Goal: Information Seeking & Learning: Learn about a topic

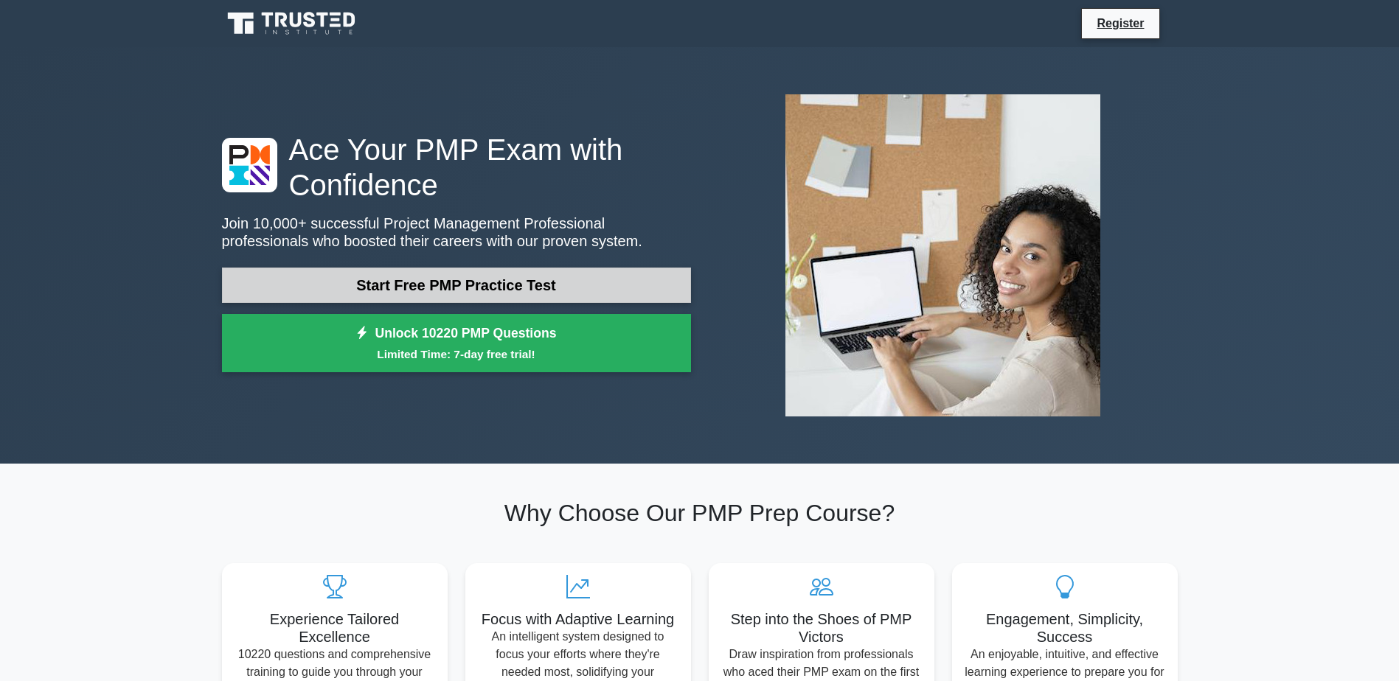
click at [452, 285] on link "Start Free PMP Practice Test" at bounding box center [456, 285] width 469 height 35
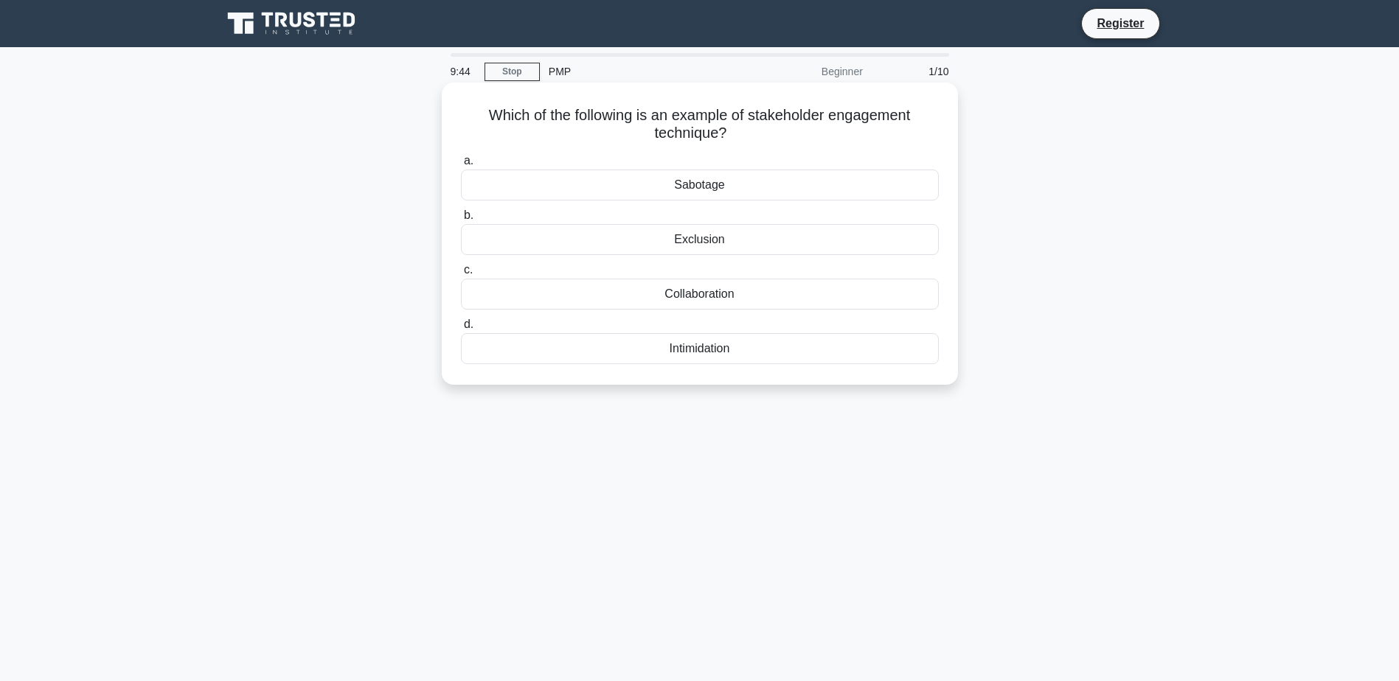
click at [647, 296] on div "Collaboration" at bounding box center [700, 294] width 478 height 31
click at [461, 275] on input "c. Collaboration" at bounding box center [461, 270] width 0 height 10
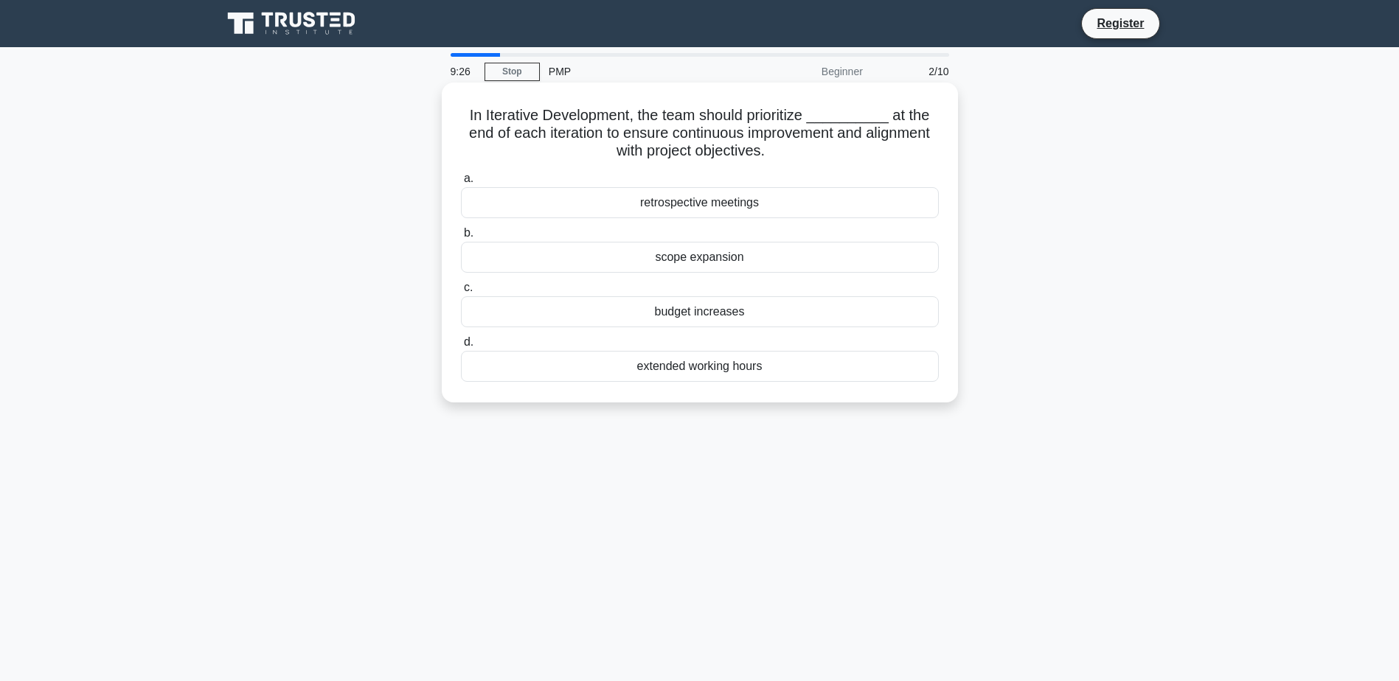
click at [676, 205] on div "retrospective meetings" at bounding box center [700, 202] width 478 height 31
click at [461, 184] on input "a. retrospective meetings" at bounding box center [461, 179] width 0 height 10
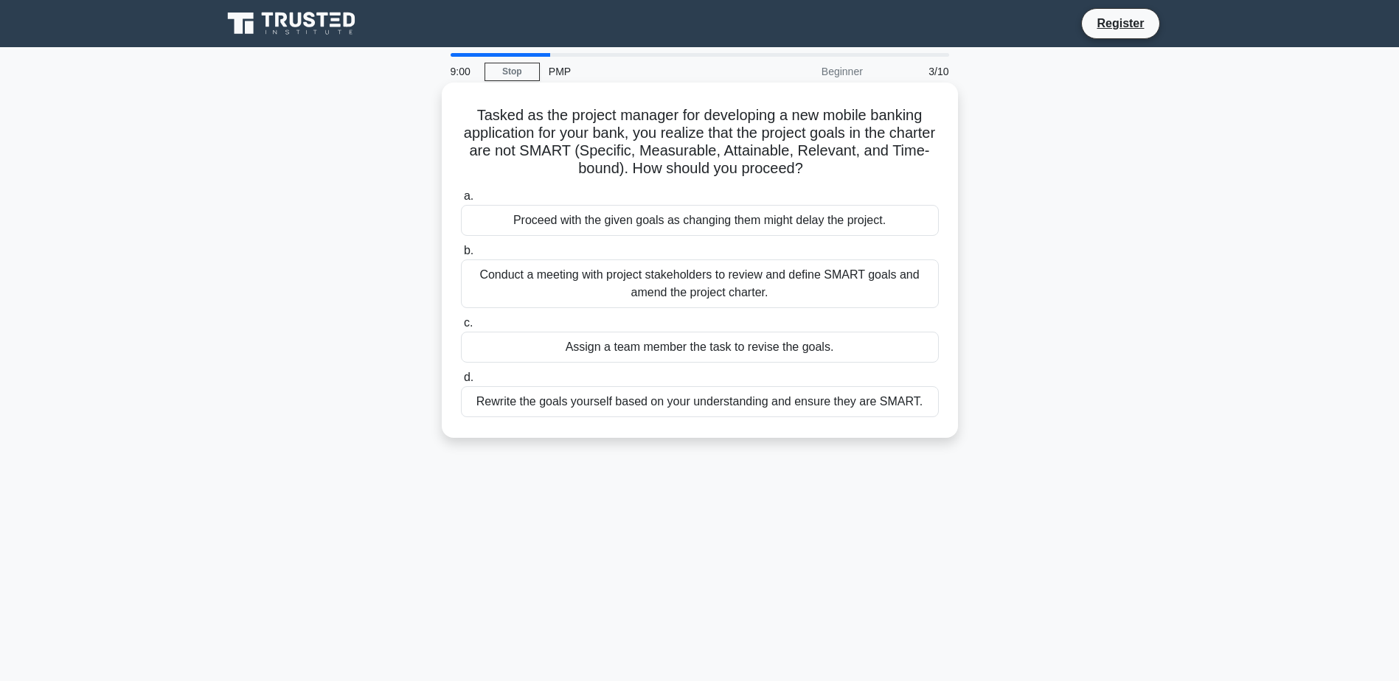
click at [726, 282] on div "Conduct a meeting with project stakeholders to review and define SMART goals an…" at bounding box center [700, 284] width 478 height 49
click at [461, 256] on input "b. Conduct a meeting with project stakeholders to review and define SMART goals…" at bounding box center [461, 251] width 0 height 10
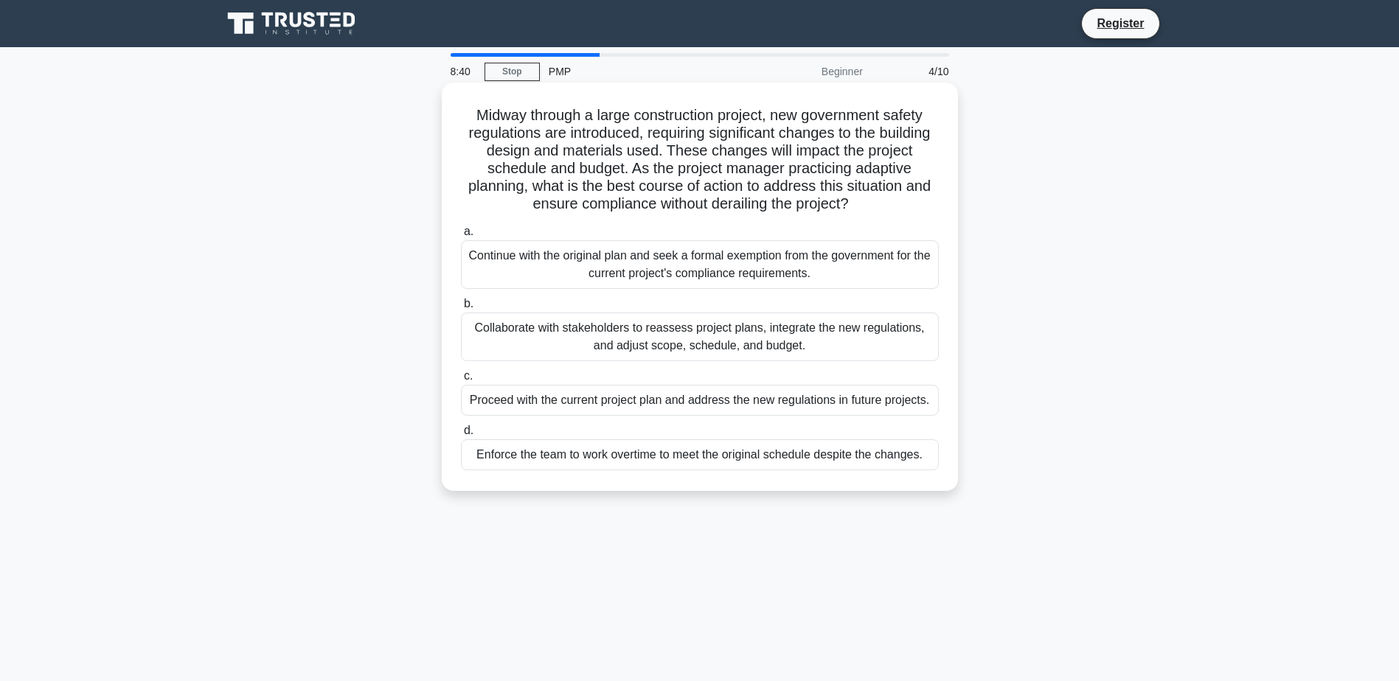
scroll to position [74, 0]
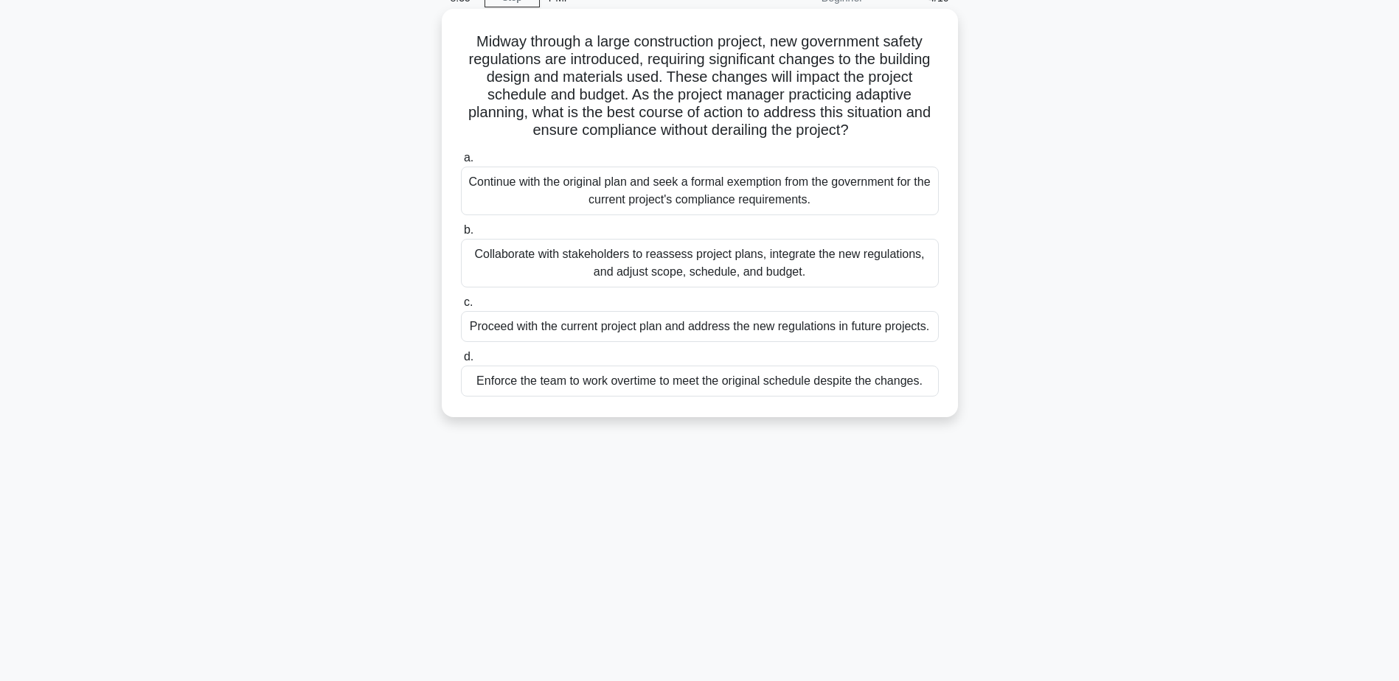
drag, startPoint x: 560, startPoint y: 243, endPoint x: 569, endPoint y: 263, distance: 21.4
click at [566, 260] on div "Collaborate with stakeholders to reassess project plans, integrate the new regu…" at bounding box center [700, 263] width 478 height 49
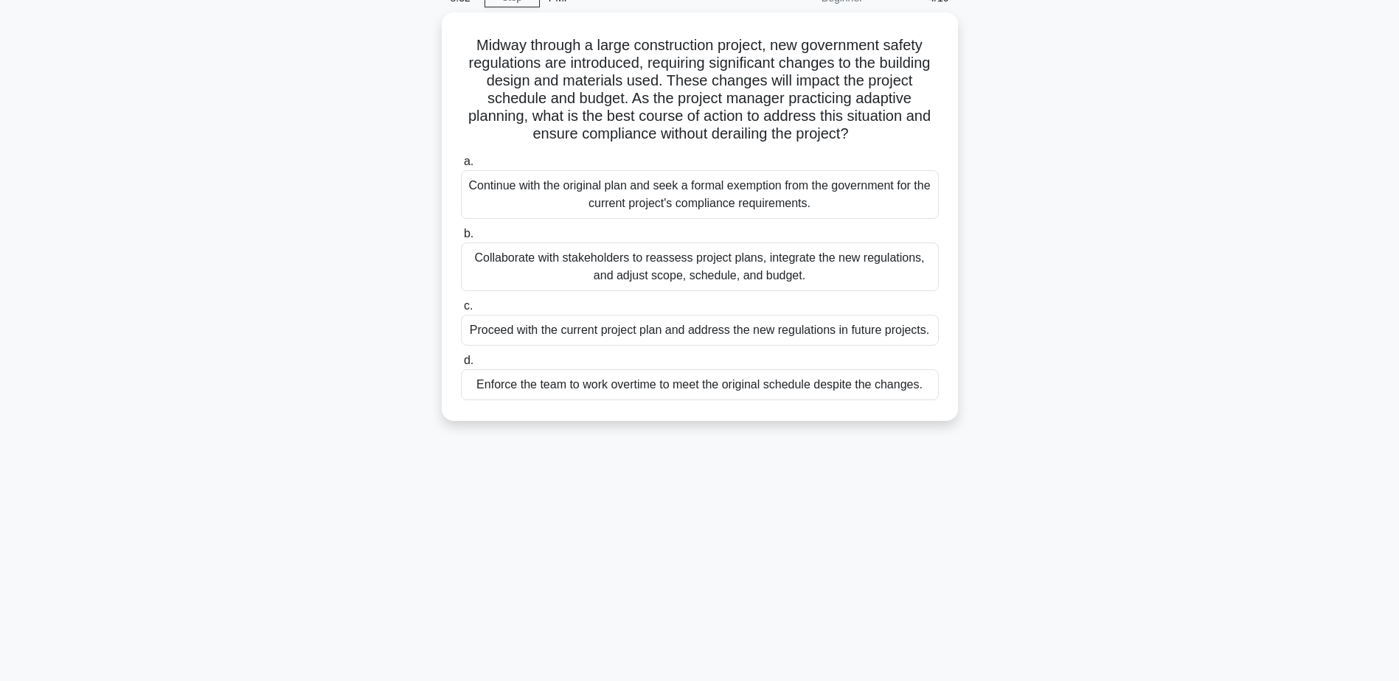
click at [1177, 235] on div "Midway through a large construction project, new government safety regulations …" at bounding box center [699, 226] width 973 height 426
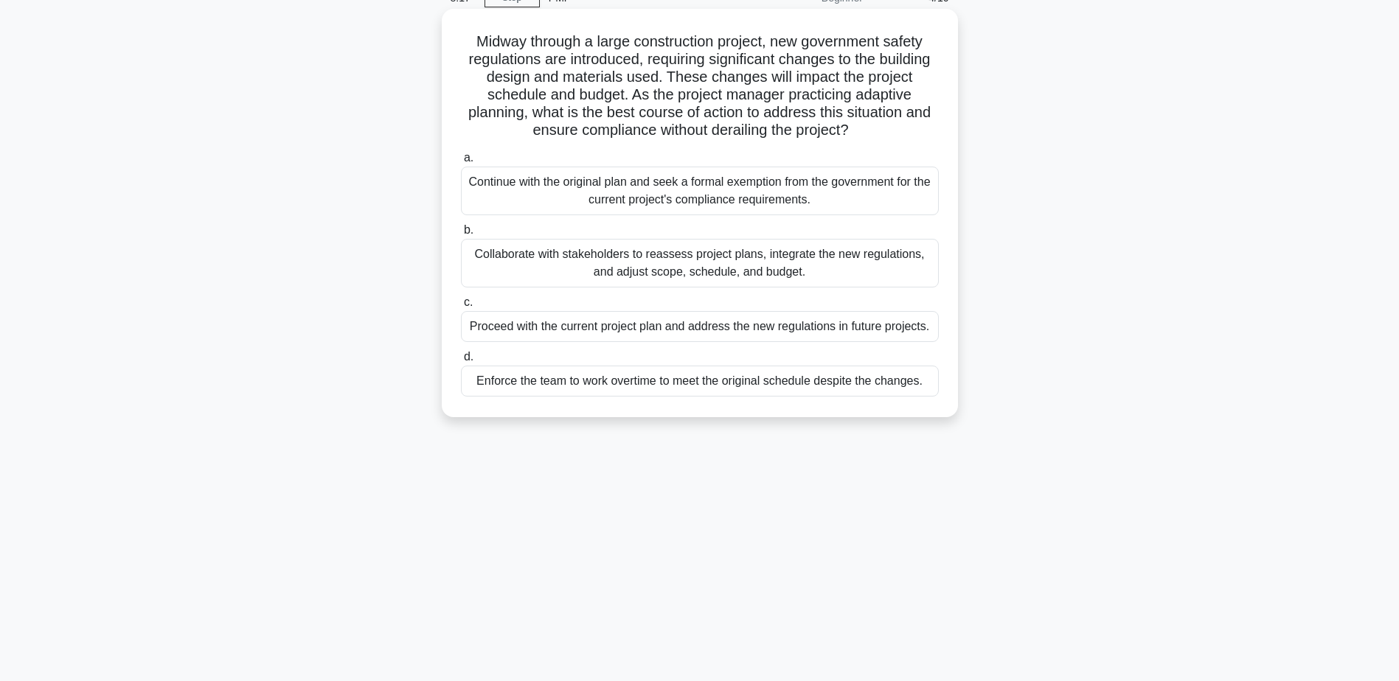
click at [552, 260] on div "Collaborate with stakeholders to reassess project plans, integrate the new regu…" at bounding box center [700, 263] width 478 height 49
click at [461, 235] on input "b. Collaborate with stakeholders to reassess project plans, integrate the new r…" at bounding box center [461, 231] width 0 height 10
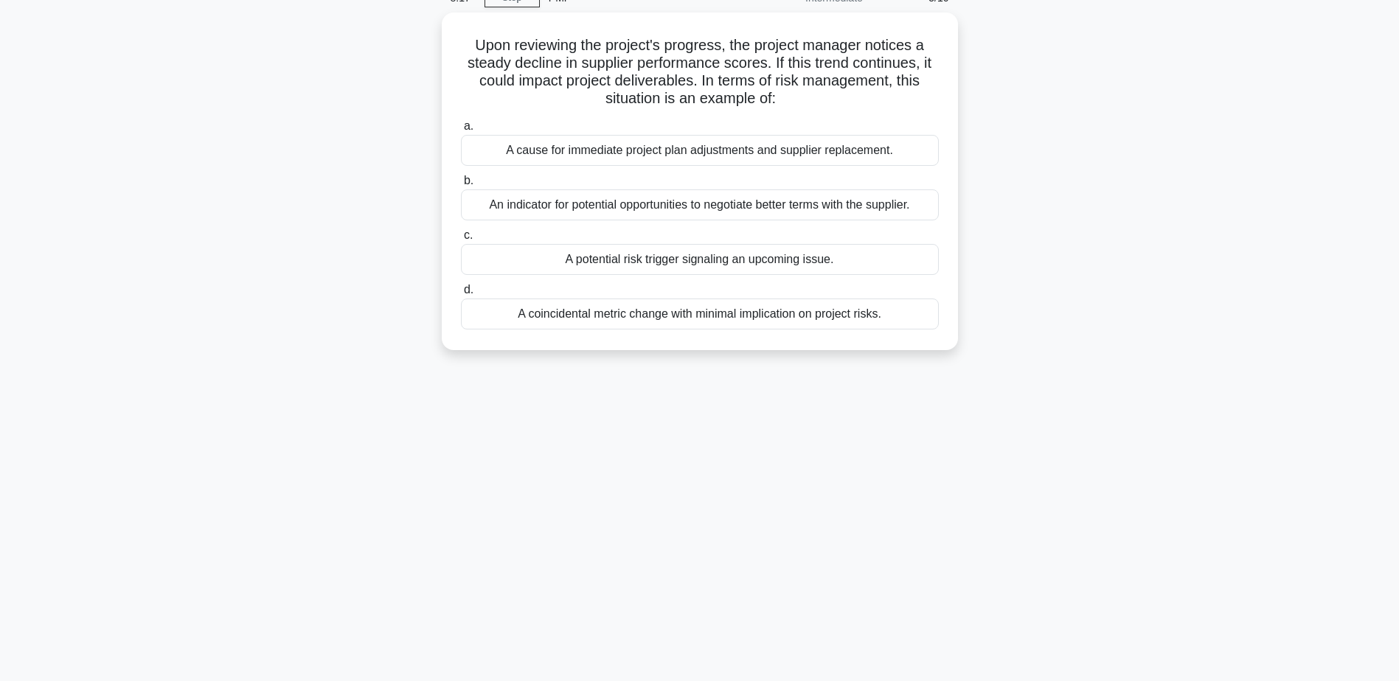
scroll to position [0, 0]
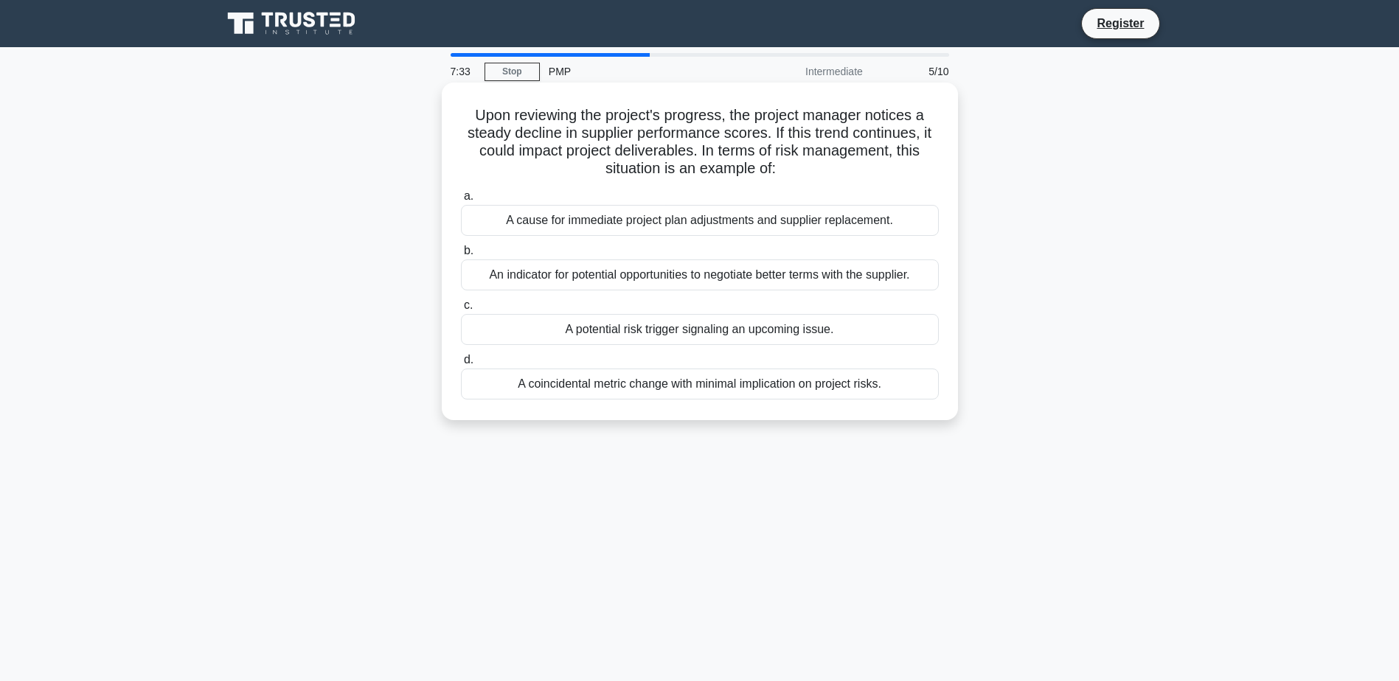
click at [647, 327] on div "A potential risk trigger signaling an upcoming issue." at bounding box center [700, 329] width 478 height 31
click at [461, 310] on input "c. A potential risk trigger signaling an upcoming issue." at bounding box center [461, 306] width 0 height 10
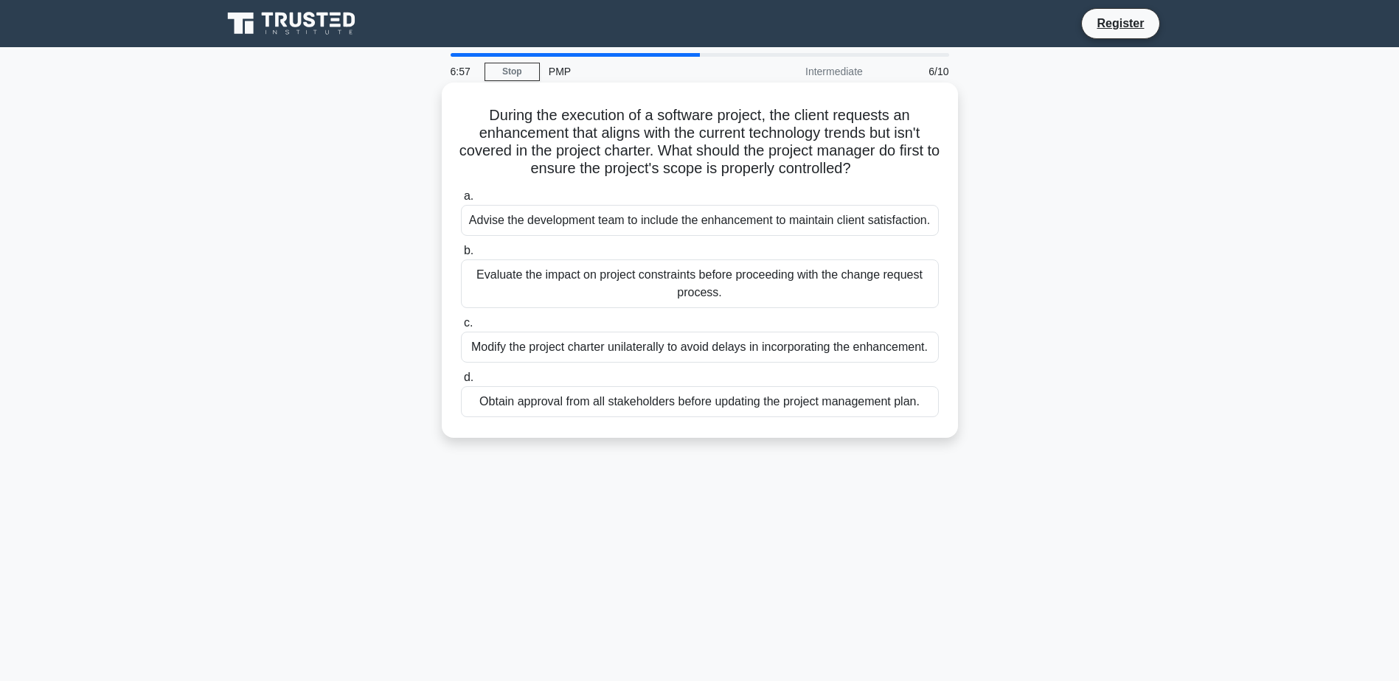
click at [776, 289] on div "Evaluate the impact on project constraints before proceeding with the change re…" at bounding box center [700, 284] width 478 height 49
click at [461, 256] on input "b. Evaluate the impact on project constraints before proceeding with the change…" at bounding box center [461, 251] width 0 height 10
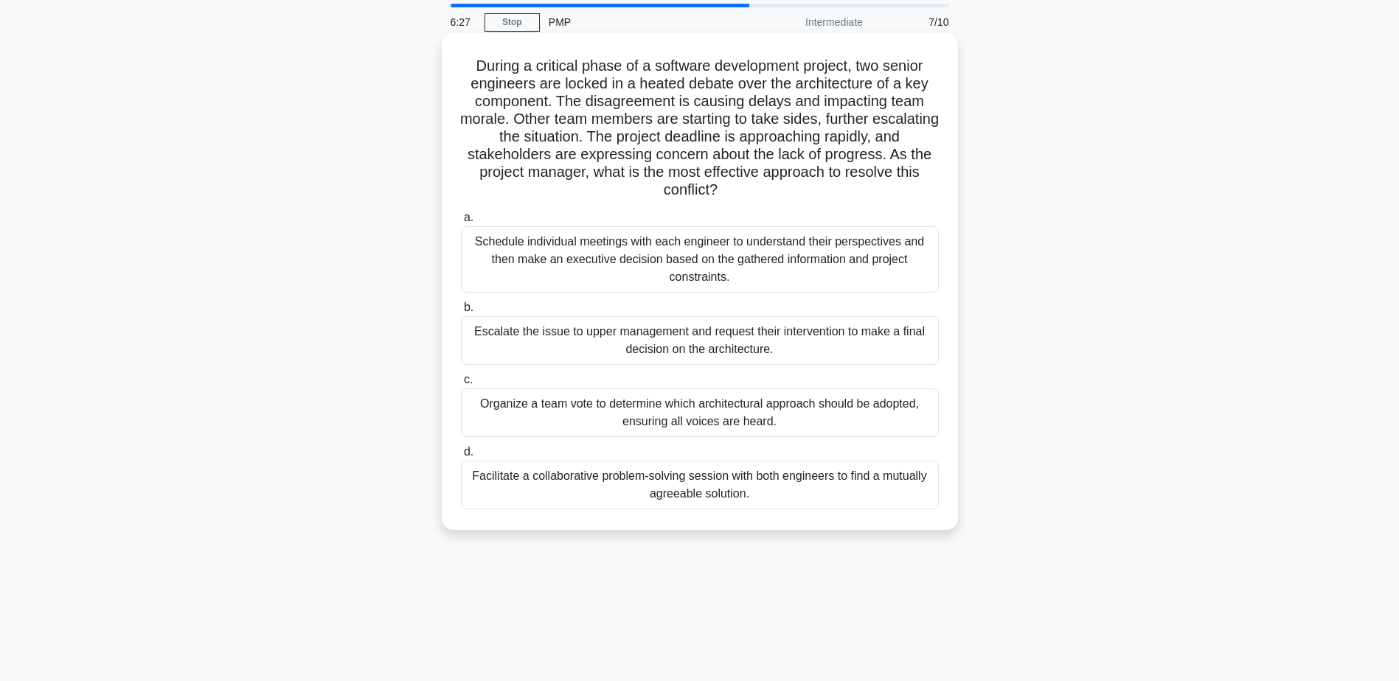
scroll to position [74, 0]
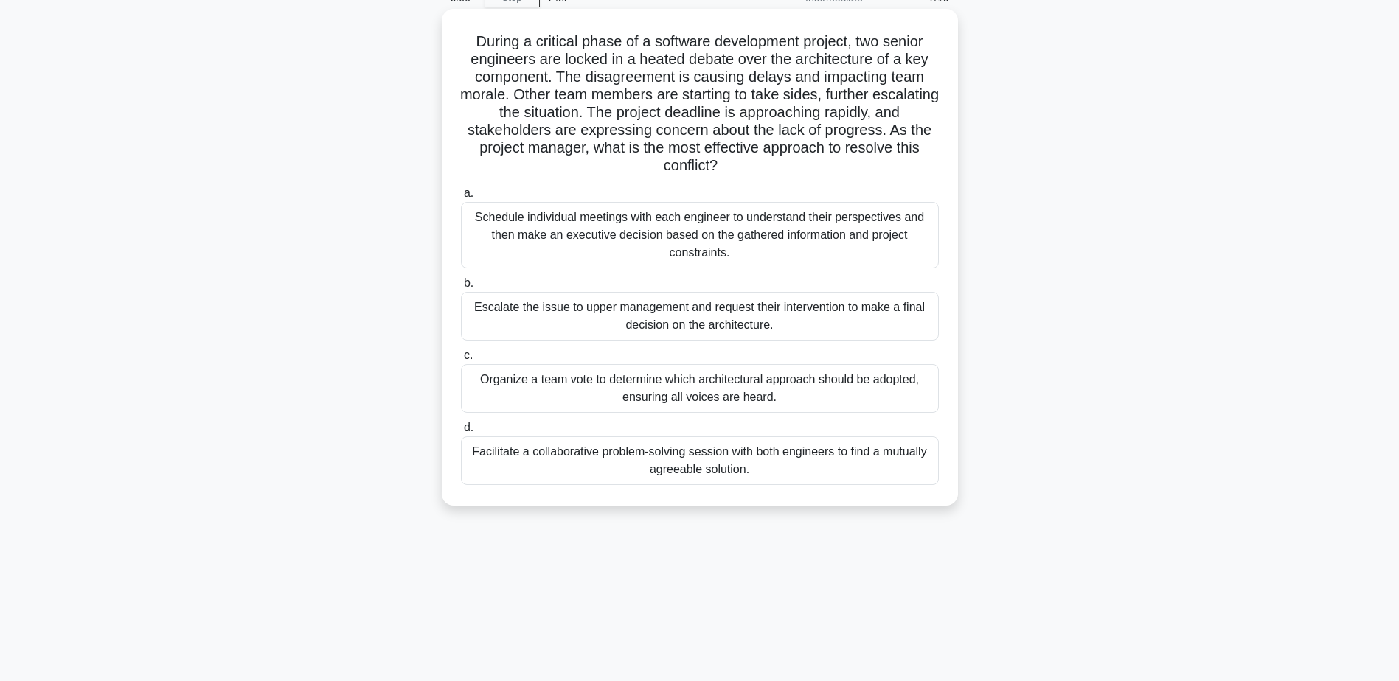
click at [750, 456] on div "Facilitate a collaborative problem-solving session with both engineers to find …" at bounding box center [700, 461] width 478 height 49
click at [461, 433] on input "d. Facilitate a collaborative problem-solving session with both engineers to fi…" at bounding box center [461, 428] width 0 height 10
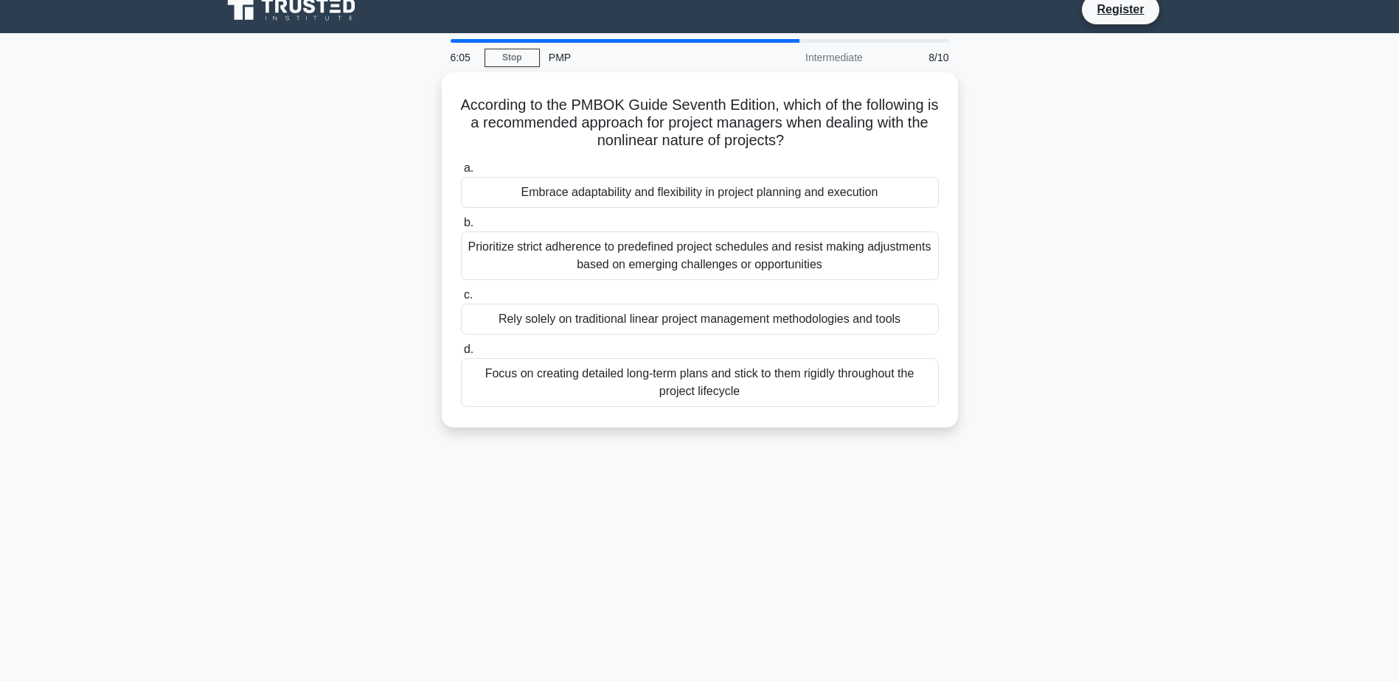
scroll to position [0, 0]
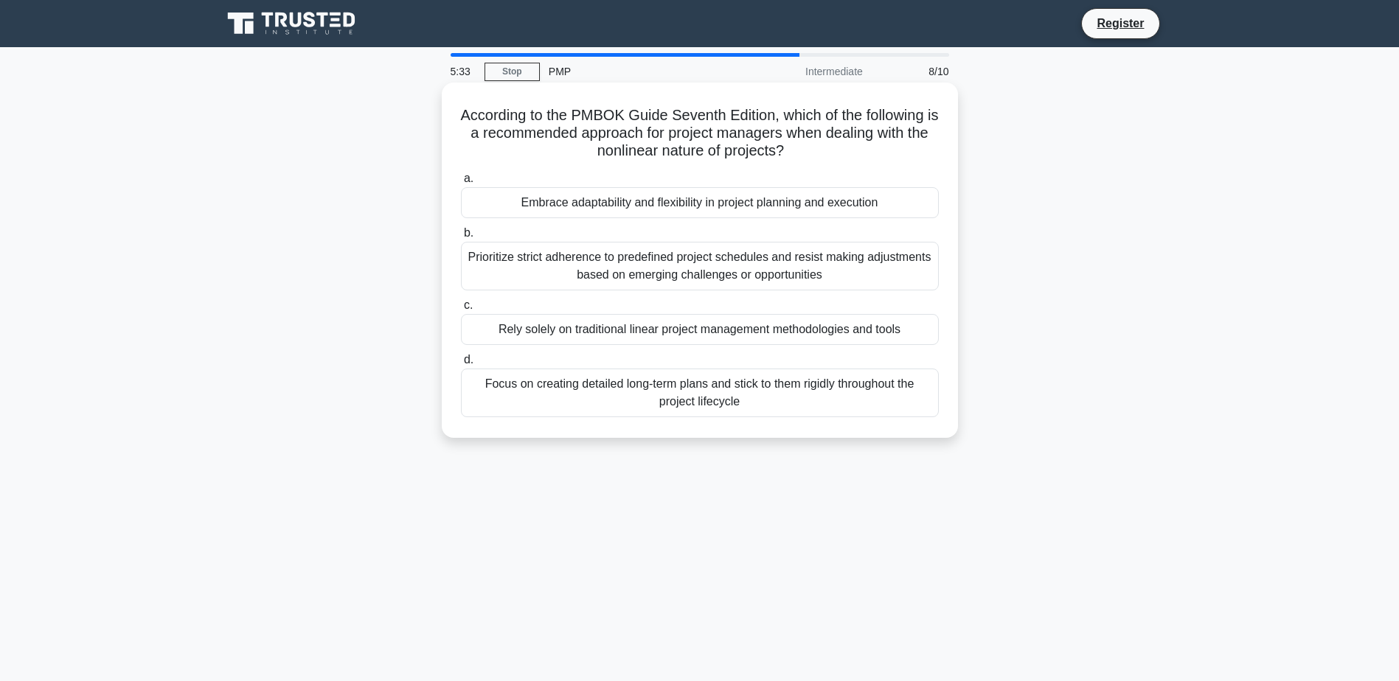
drag, startPoint x: 678, startPoint y: 391, endPoint x: 673, endPoint y: 383, distance: 9.4
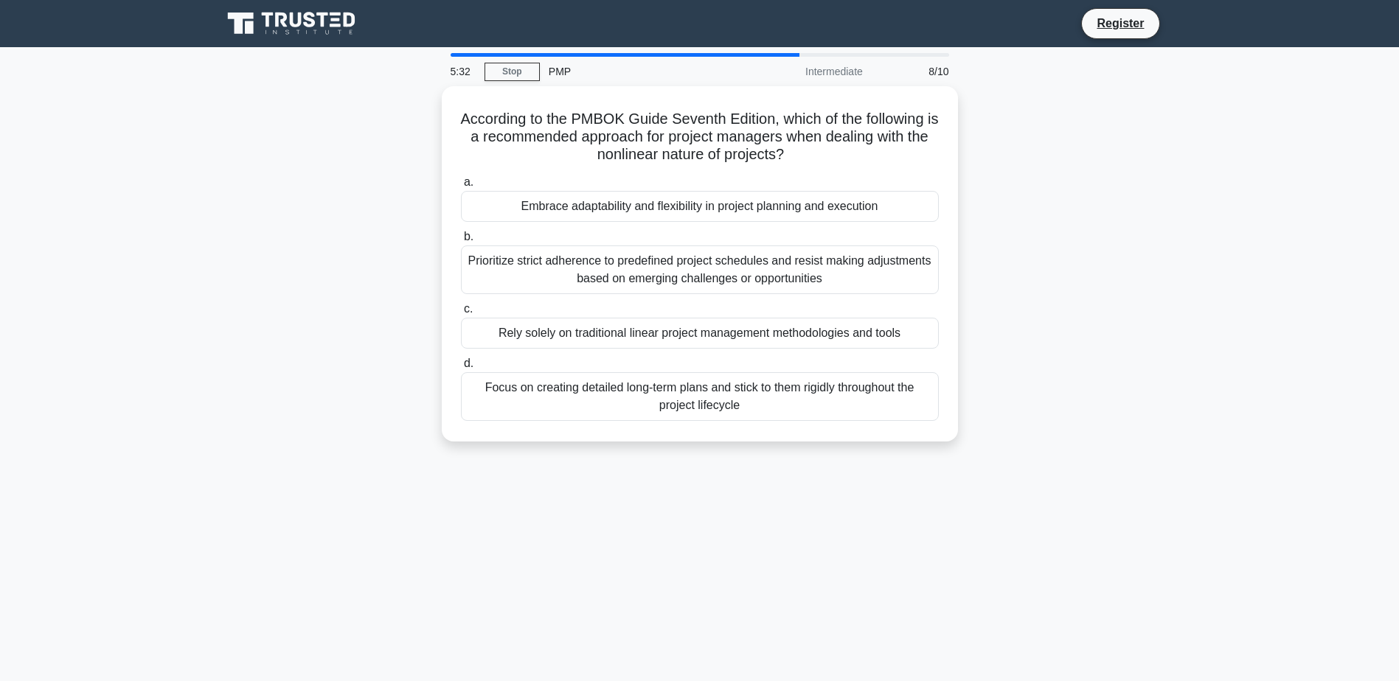
drag, startPoint x: 673, startPoint y: 383, endPoint x: 339, endPoint y: 250, distance: 359.1
click at [339, 250] on div "According to the PMBOK Guide Seventh Edition, which of the following is a recom…" at bounding box center [699, 272] width 973 height 373
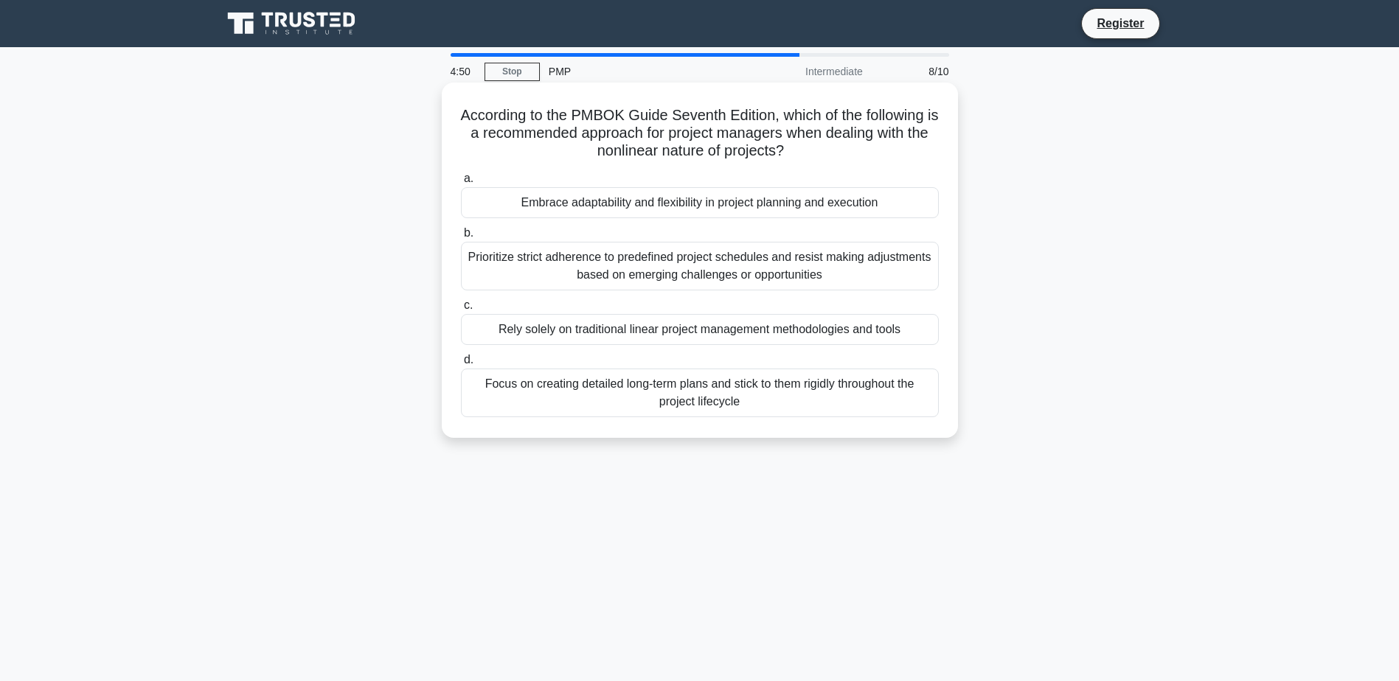
click at [722, 265] on div "Prioritize strict adherence to predefined project schedules and resist making a…" at bounding box center [700, 266] width 478 height 49
click at [461, 238] on input "b. Prioritize strict adherence to predefined project schedules and resist makin…" at bounding box center [461, 234] width 0 height 10
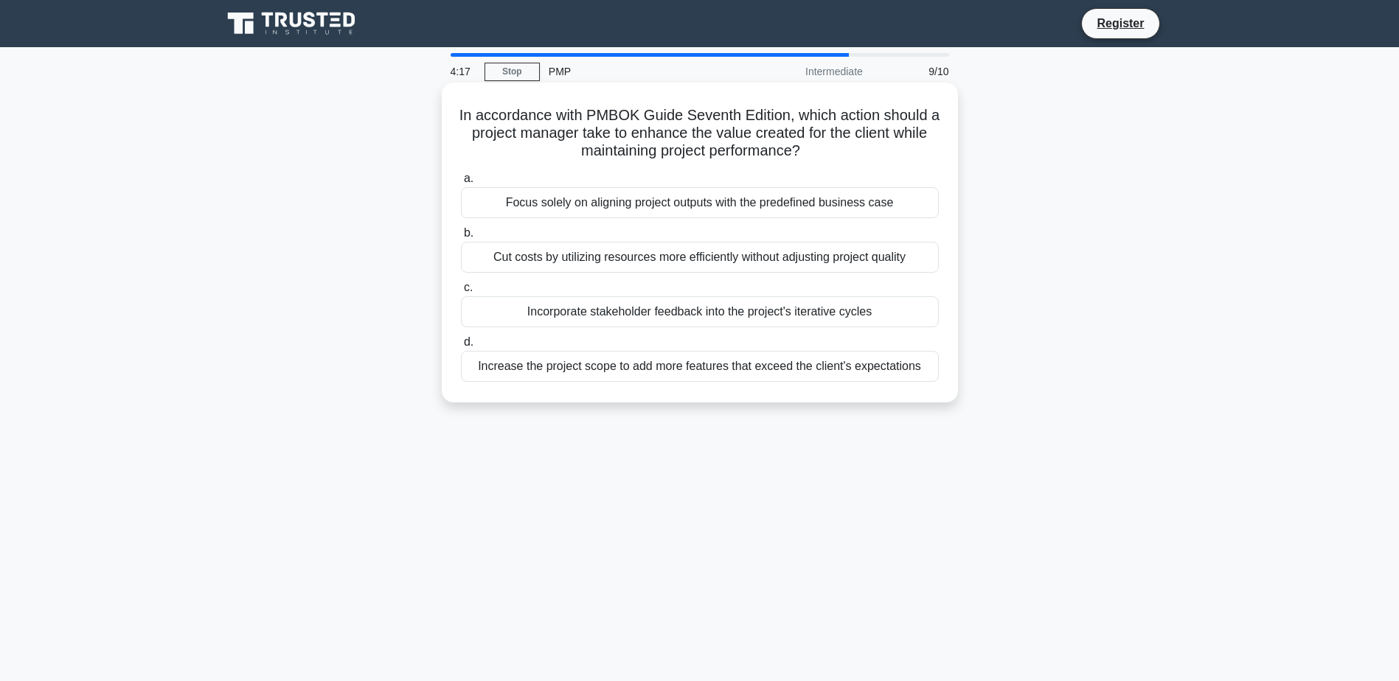
click at [648, 256] on div "Cut costs by utilizing resources more efficiently without adjusting project qua…" at bounding box center [700, 257] width 478 height 31
click at [461, 238] on input "b. Cut costs by utilizing resources more efficiently without adjusting project …" at bounding box center [461, 234] width 0 height 10
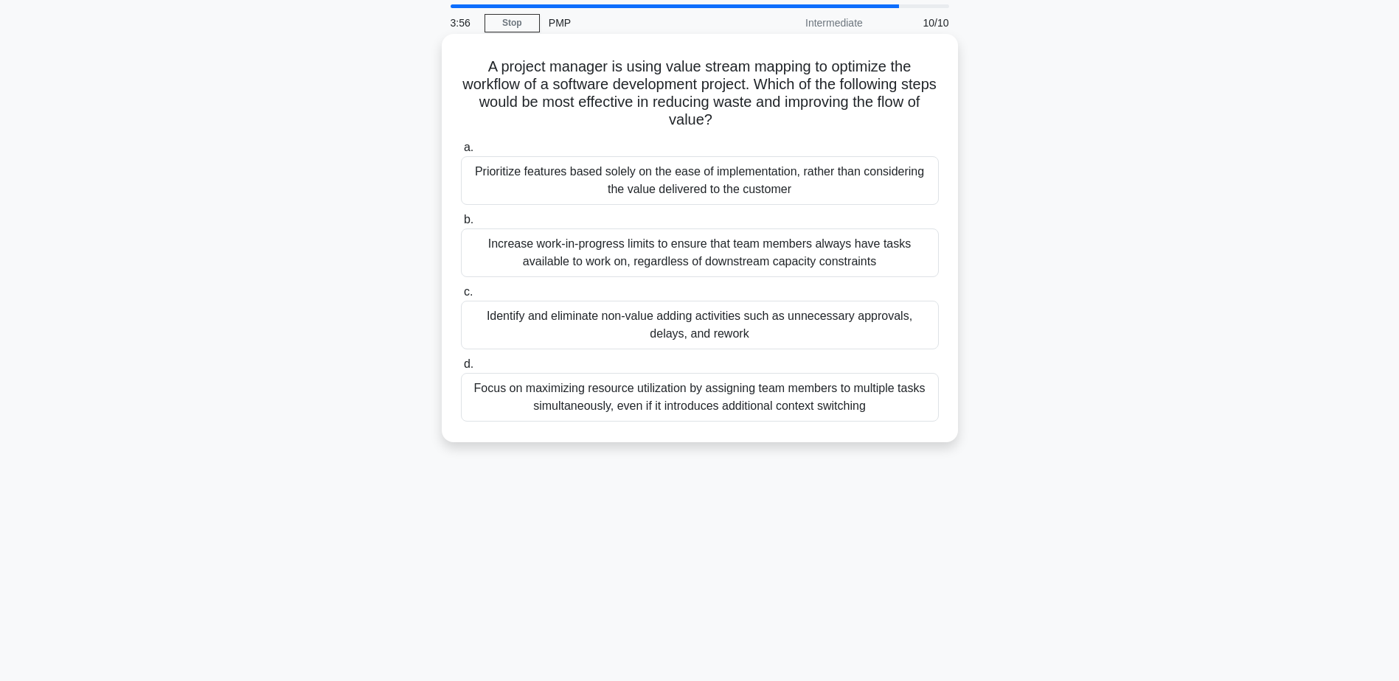
scroll to position [74, 0]
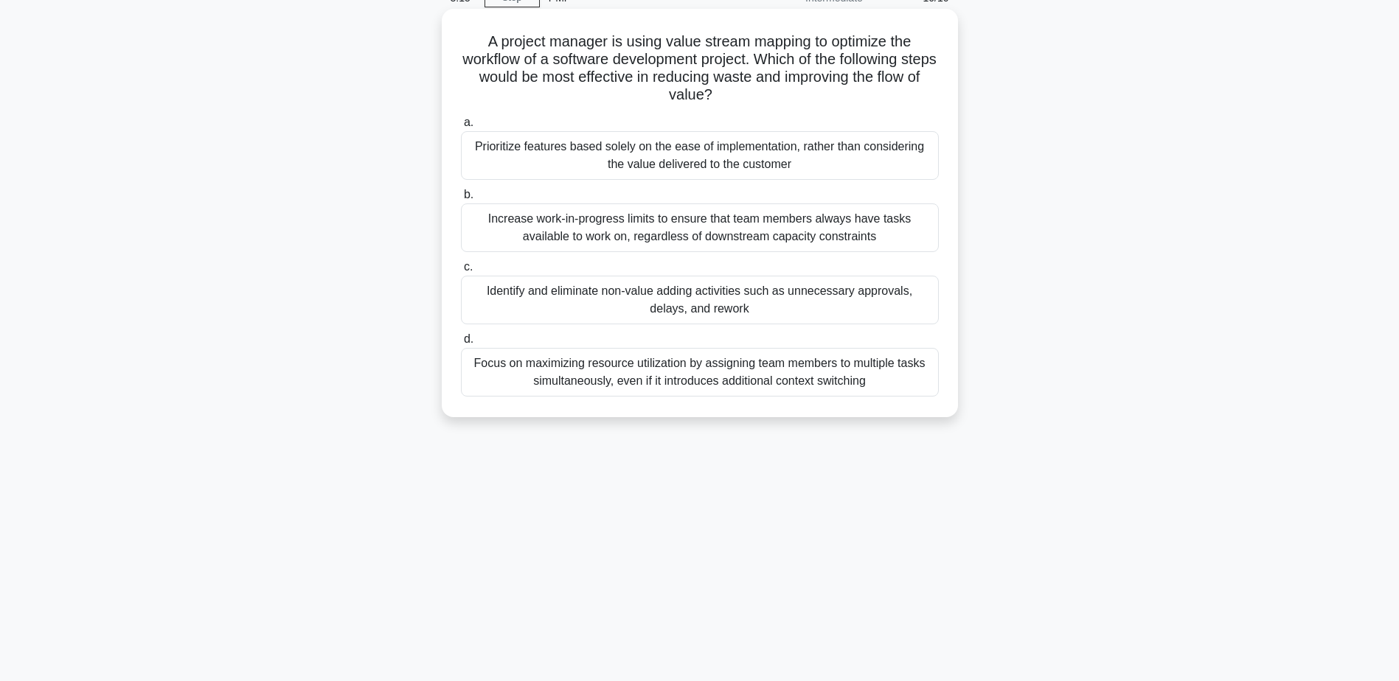
click at [712, 225] on div "Increase work-in-progress limits to ensure that team members always have tasks …" at bounding box center [700, 228] width 478 height 49
click at [461, 200] on input "b. Increase work-in-progress limits to ensure that team members always have tas…" at bounding box center [461, 195] width 0 height 10
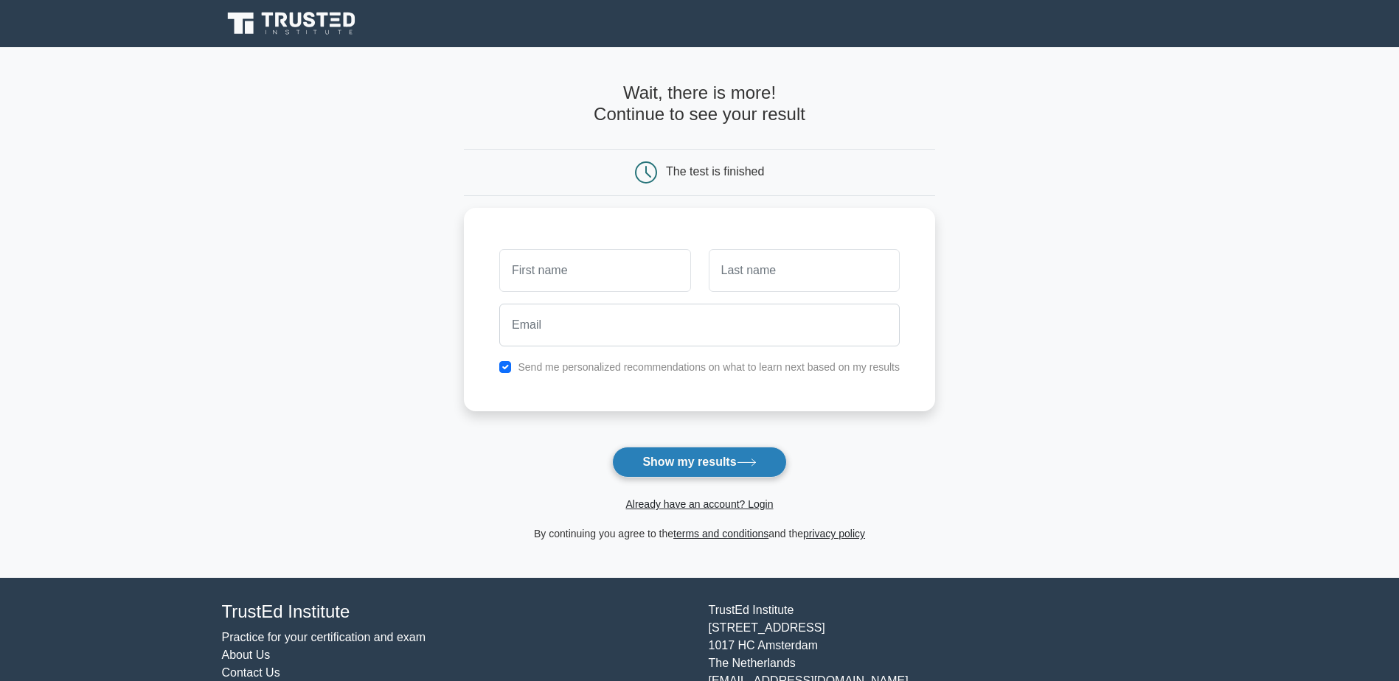
click at [701, 456] on button "Show my results" at bounding box center [699, 462] width 174 height 31
click at [577, 269] on input "text" at bounding box center [594, 267] width 191 height 43
click at [529, 265] on input "text" at bounding box center [594, 267] width 191 height 43
type input "Rick"
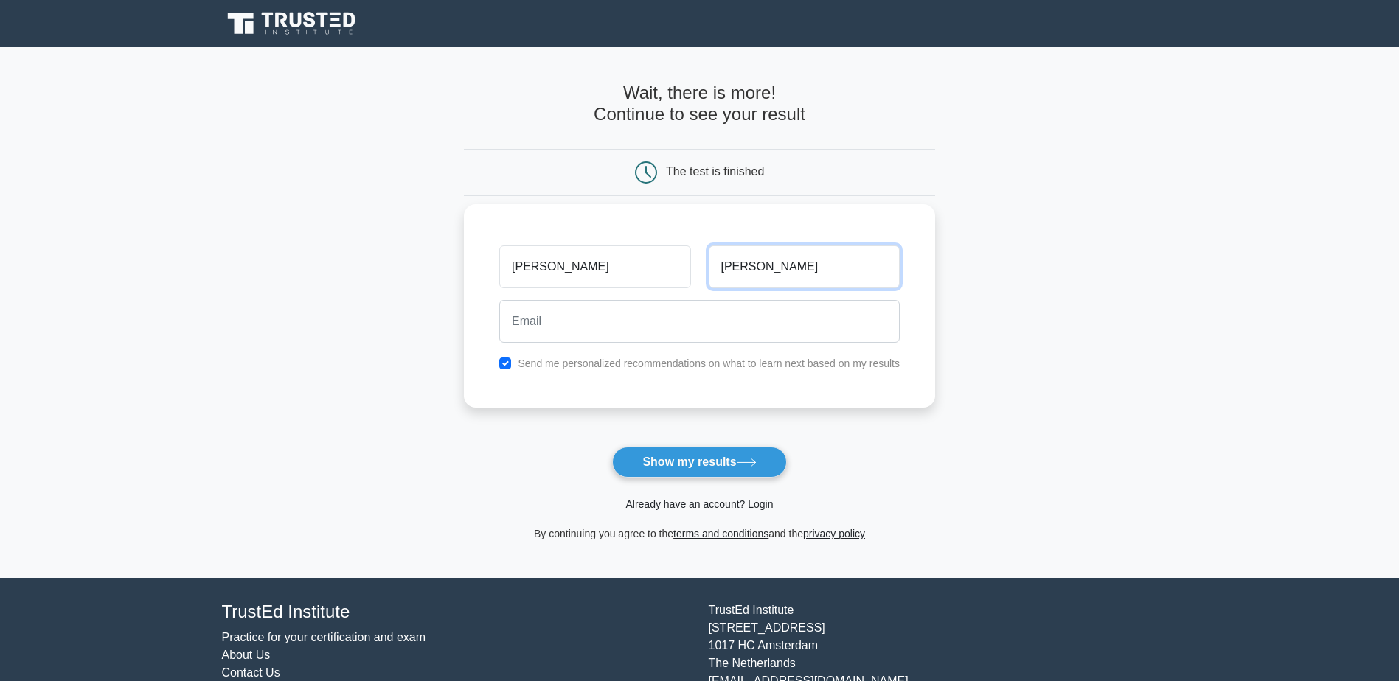
type input "Grigg"
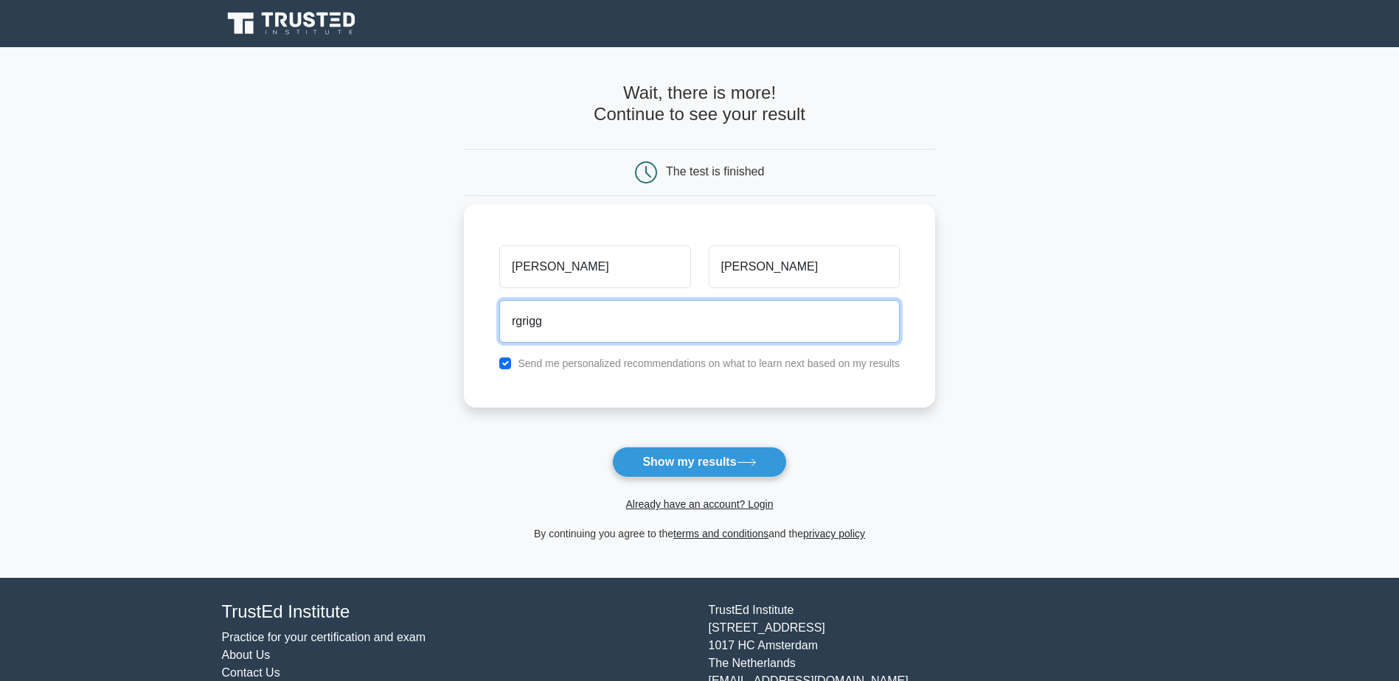
type input "rgrigg@odysseypsg.com"
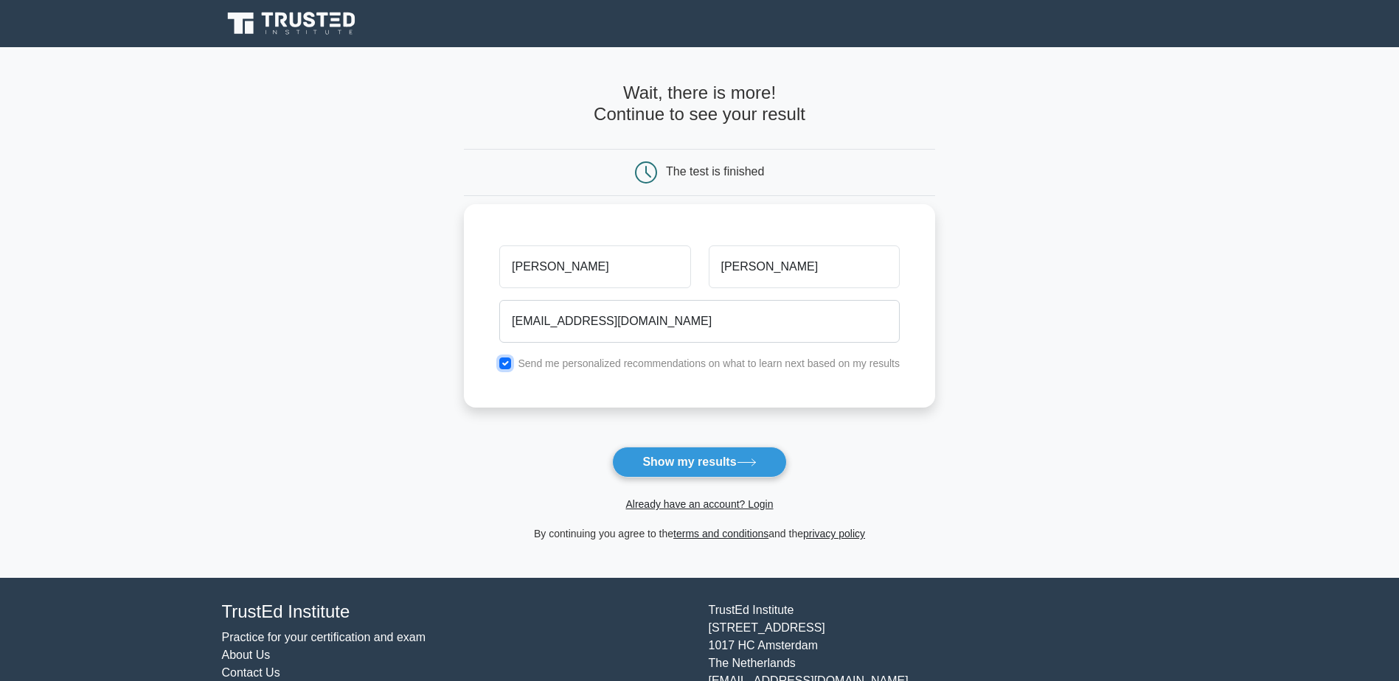
click at [501, 363] on input "checkbox" at bounding box center [505, 364] width 12 height 12
checkbox input "false"
click at [678, 466] on button "Show my results" at bounding box center [699, 462] width 174 height 31
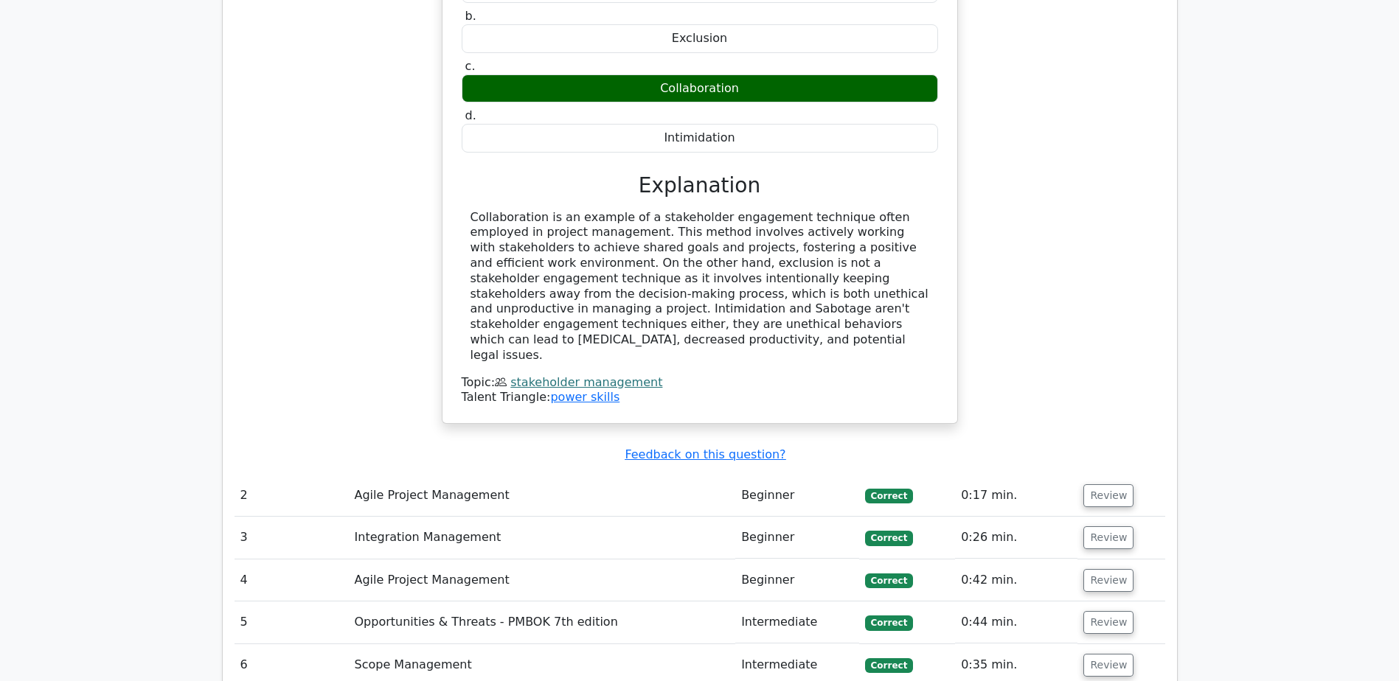
scroll to position [1622, 0]
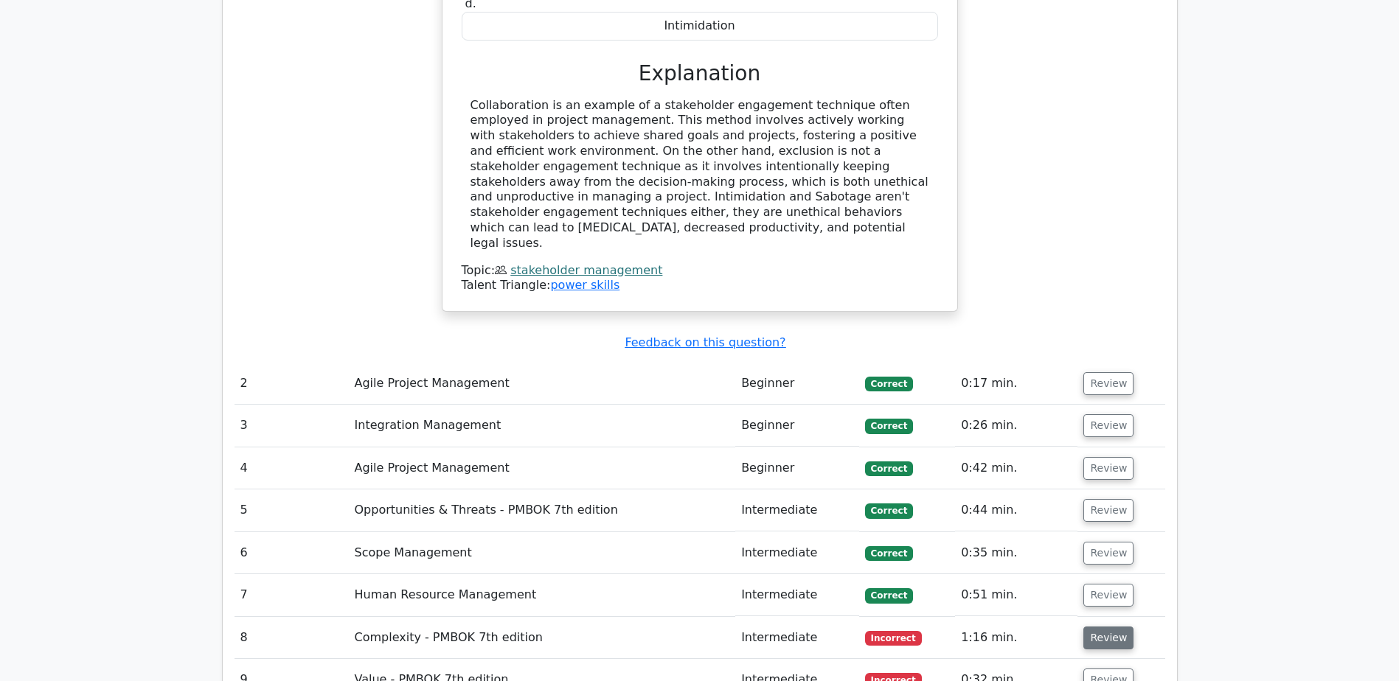
click at [1116, 627] on button "Review" at bounding box center [1108, 638] width 50 height 23
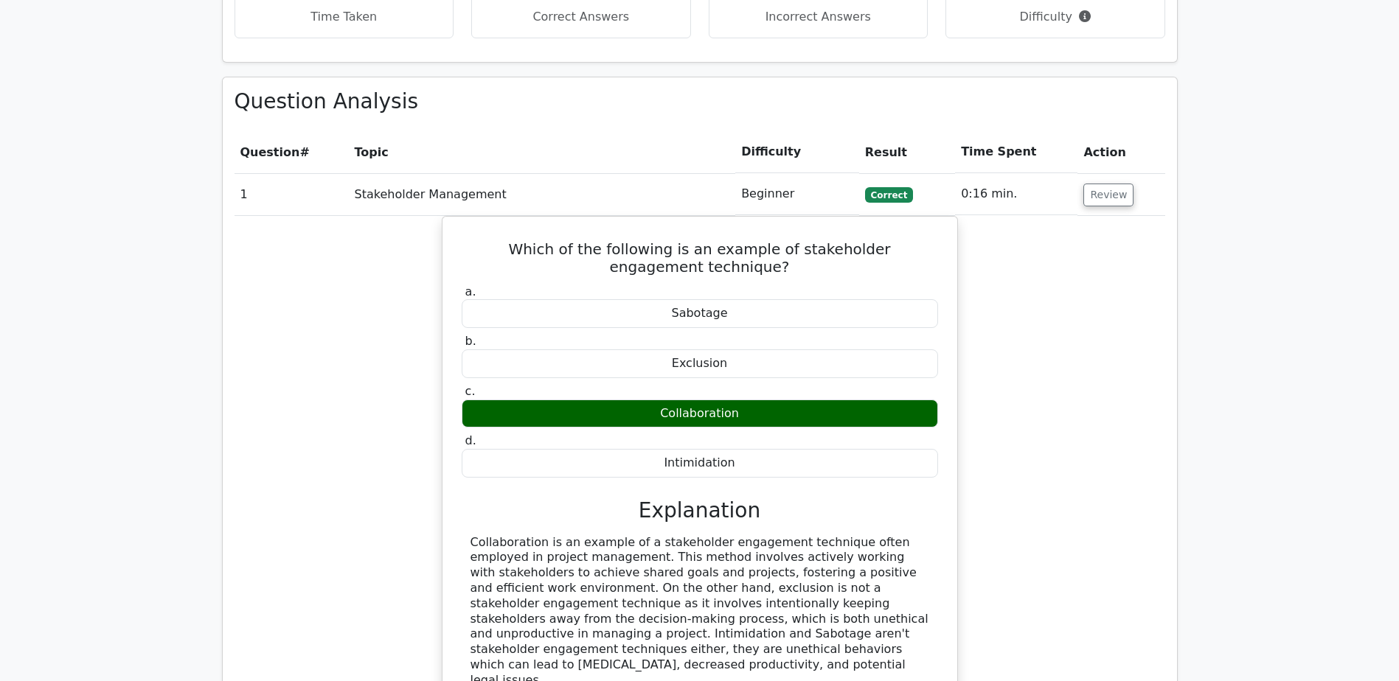
scroll to position [1180, 0]
